Goal: Share content: Share content

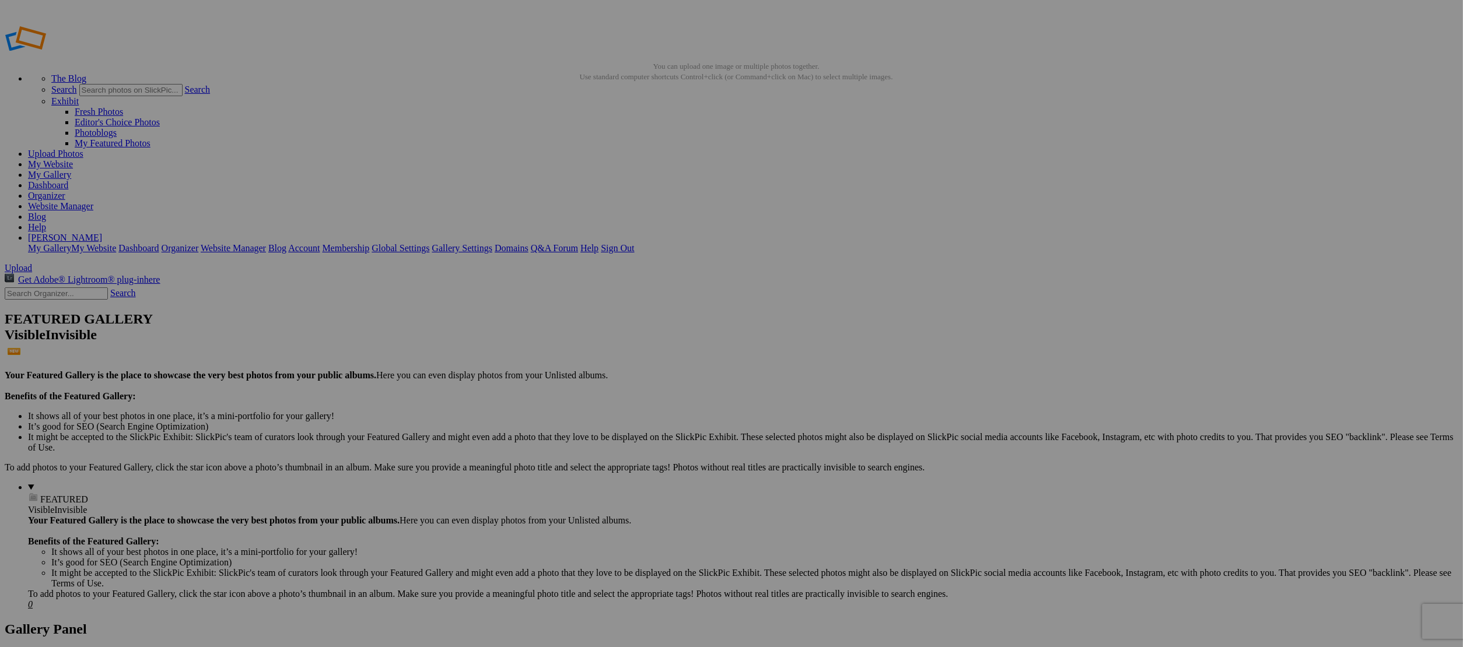
paste input "369 Larley RD"
type input "369 Larley RD"
click at [627, 382] on span "Create" at bounding box center [614, 387] width 24 height 10
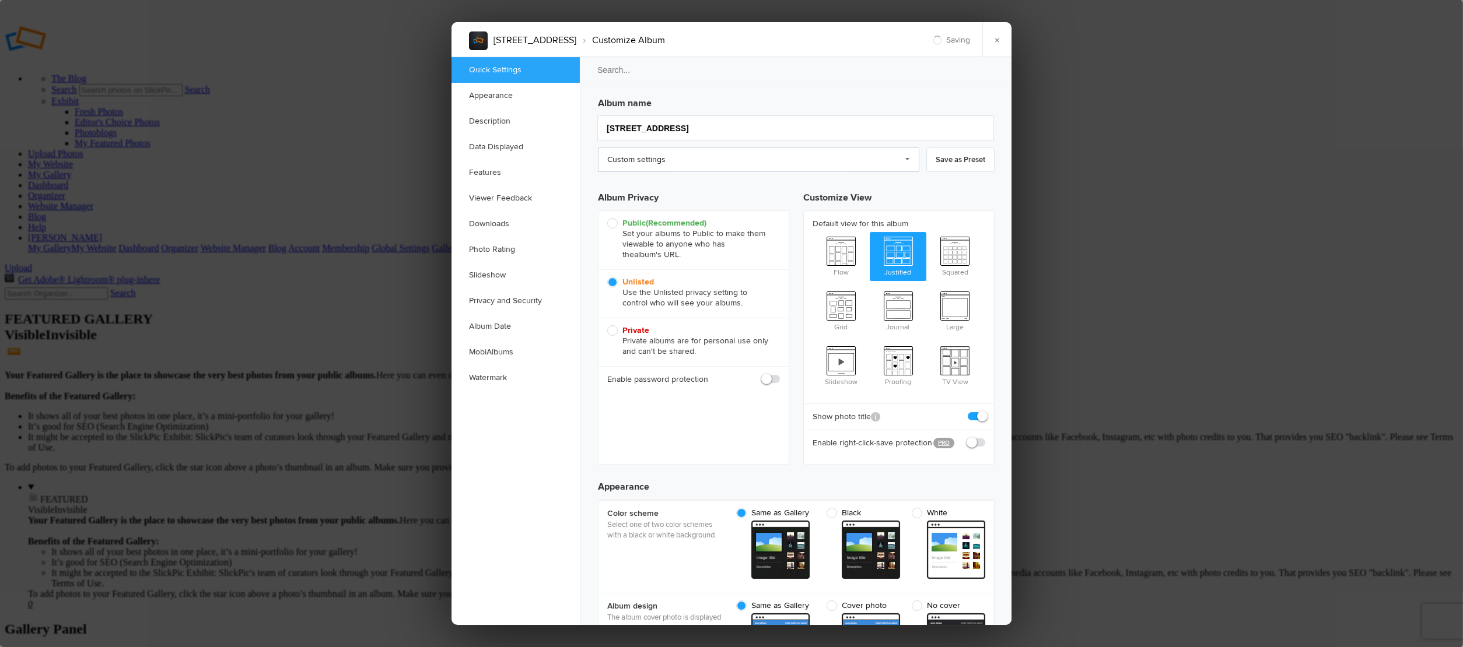
click at [627, 157] on link "Custom settings" at bounding box center [758, 160] width 321 height 24
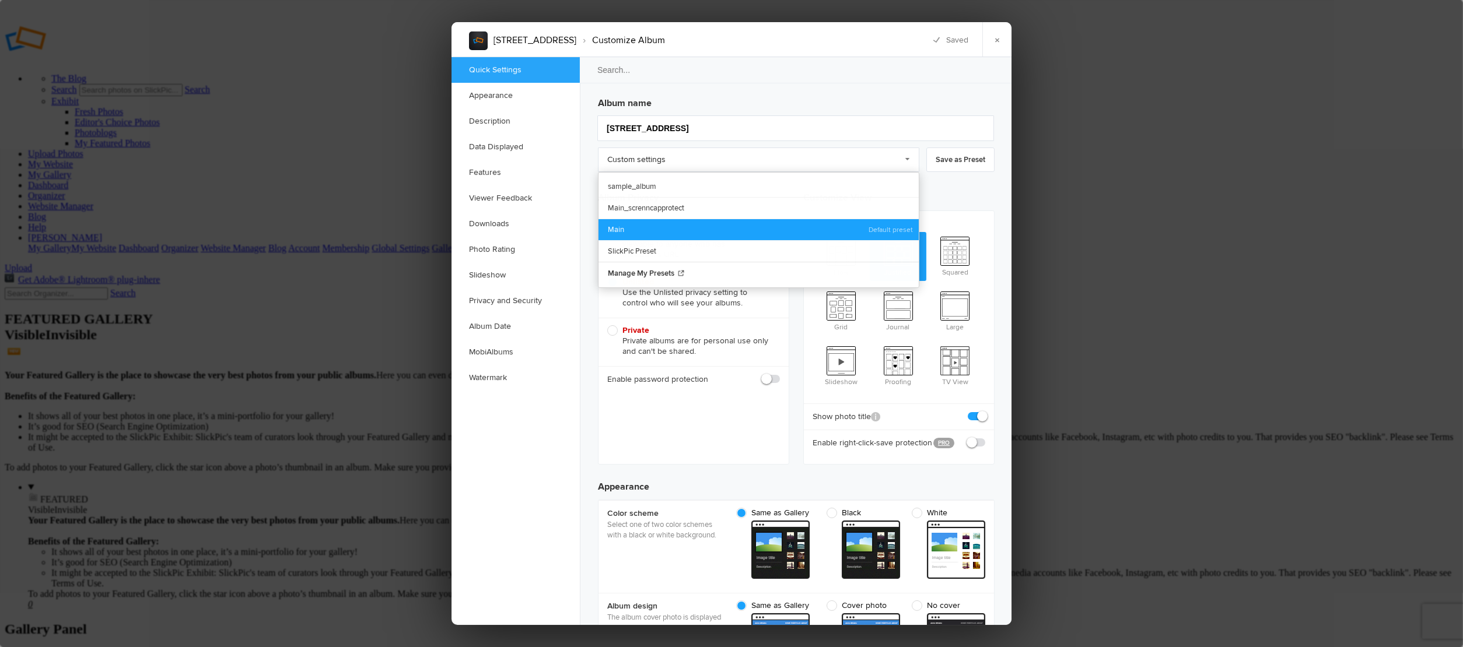
click at [629, 219] on link "Main" at bounding box center [758, 230] width 320 height 22
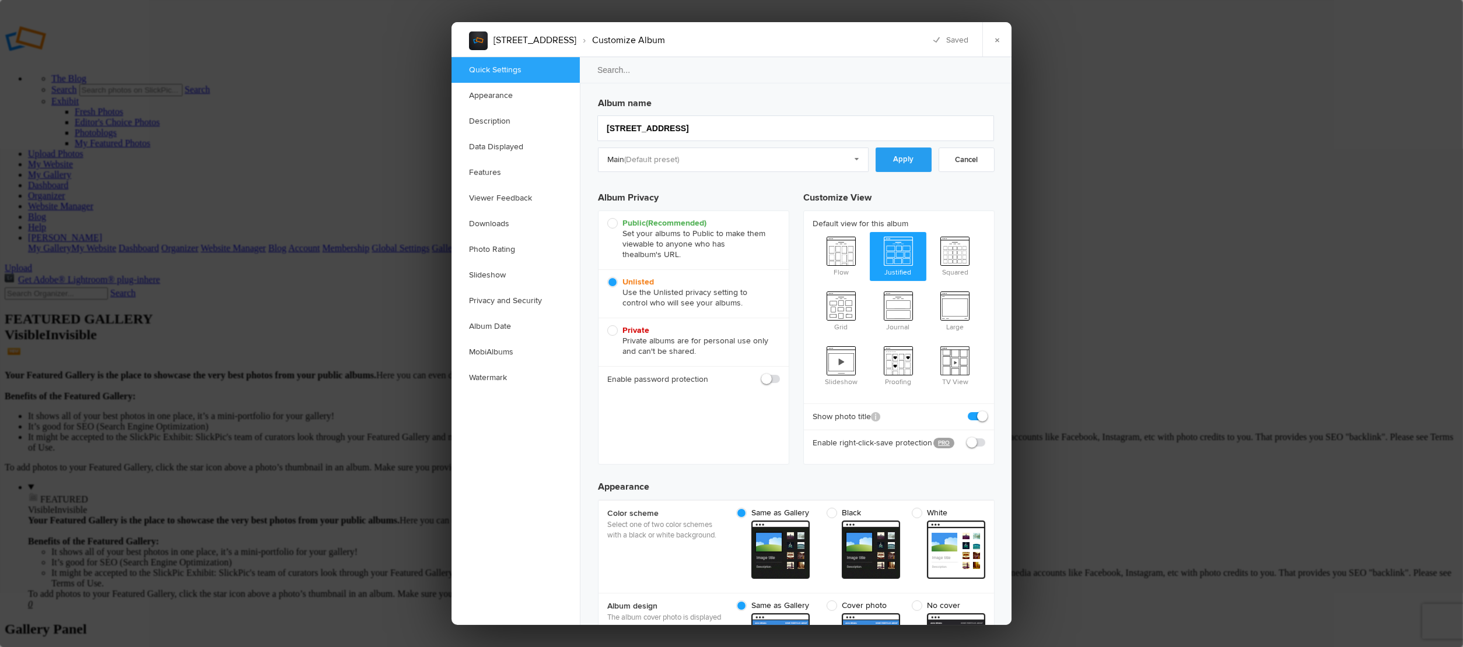
click at [898, 162] on link "Apply" at bounding box center [903, 160] width 56 height 24
checkbox input "true"
click at [996, 48] on link "×" at bounding box center [996, 39] width 29 height 35
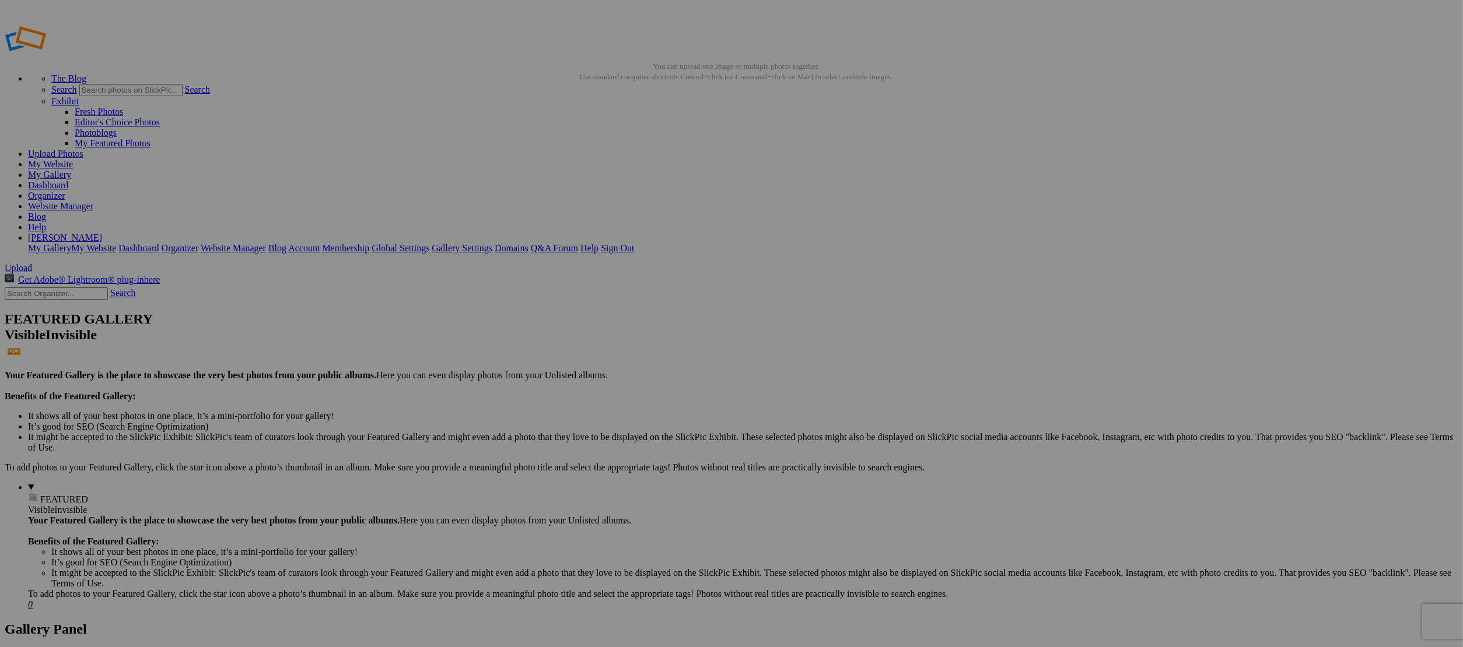
type input "369 Larley RD"
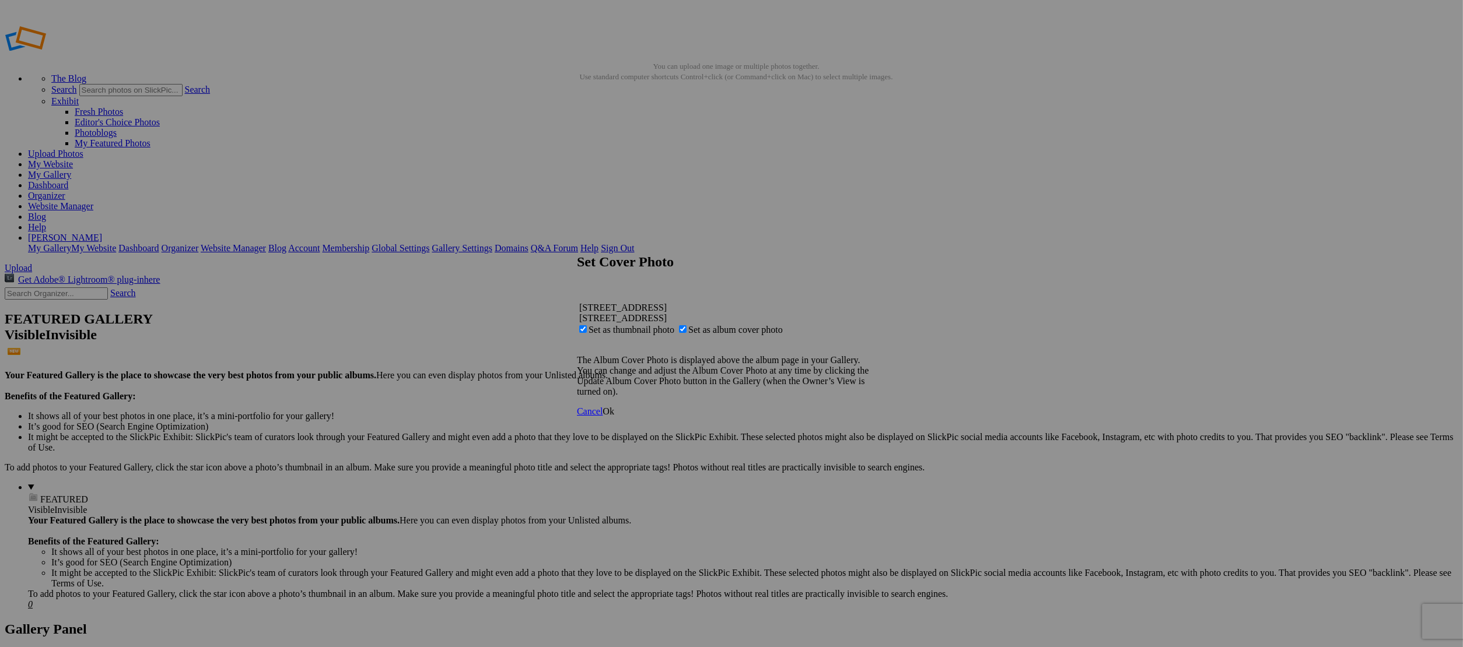
click at [614, 416] on span "Ok" at bounding box center [608, 412] width 12 height 10
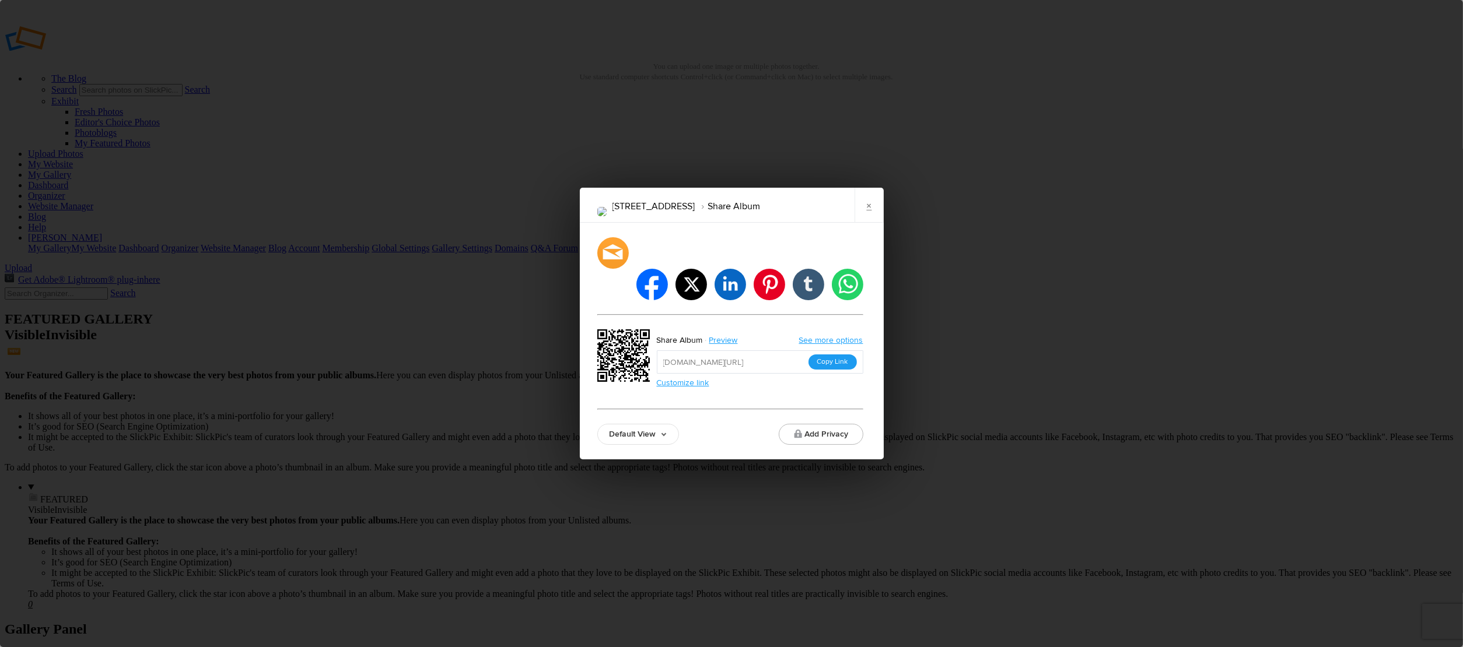
click at [819, 355] on button "Copy Link" at bounding box center [832, 362] width 48 height 15
click at [864, 223] on link "×" at bounding box center [868, 205] width 29 height 35
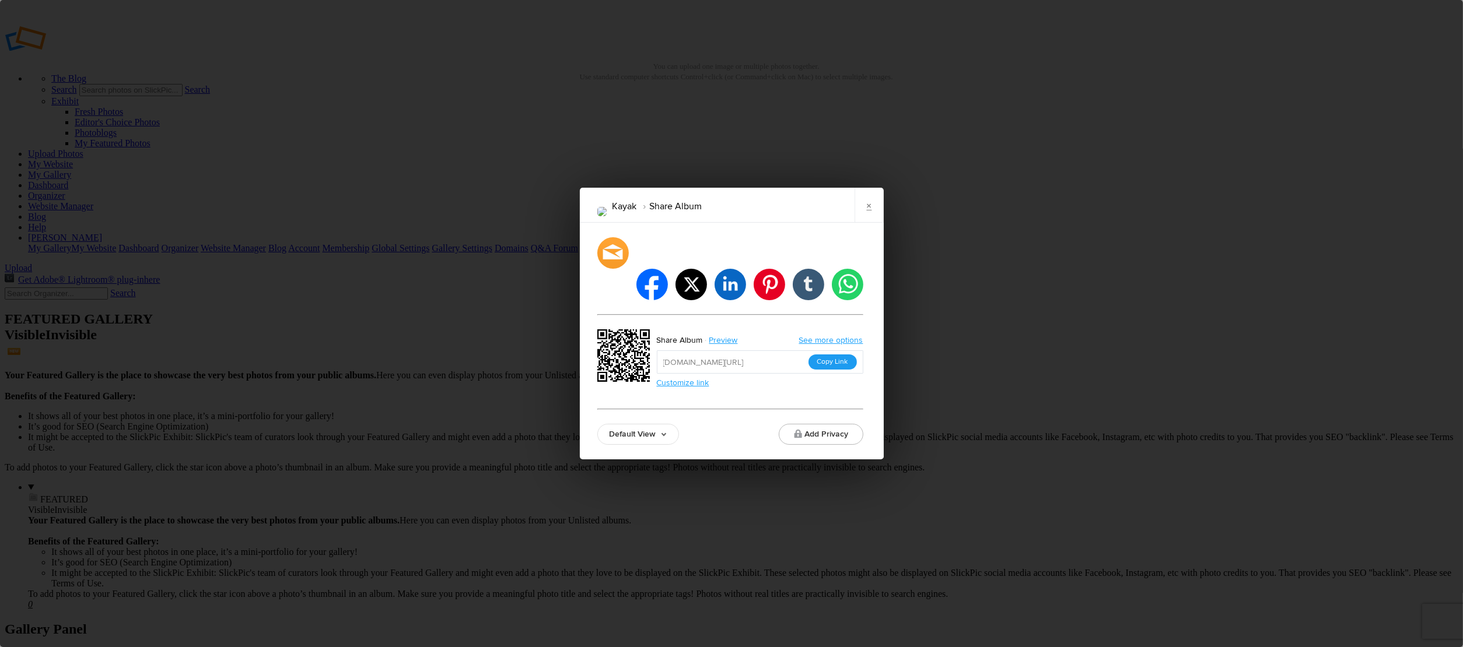
click at [832, 355] on button "Copy Link" at bounding box center [832, 362] width 48 height 15
click at [871, 223] on link "×" at bounding box center [868, 205] width 29 height 35
